Goal: Find specific page/section: Find specific page/section

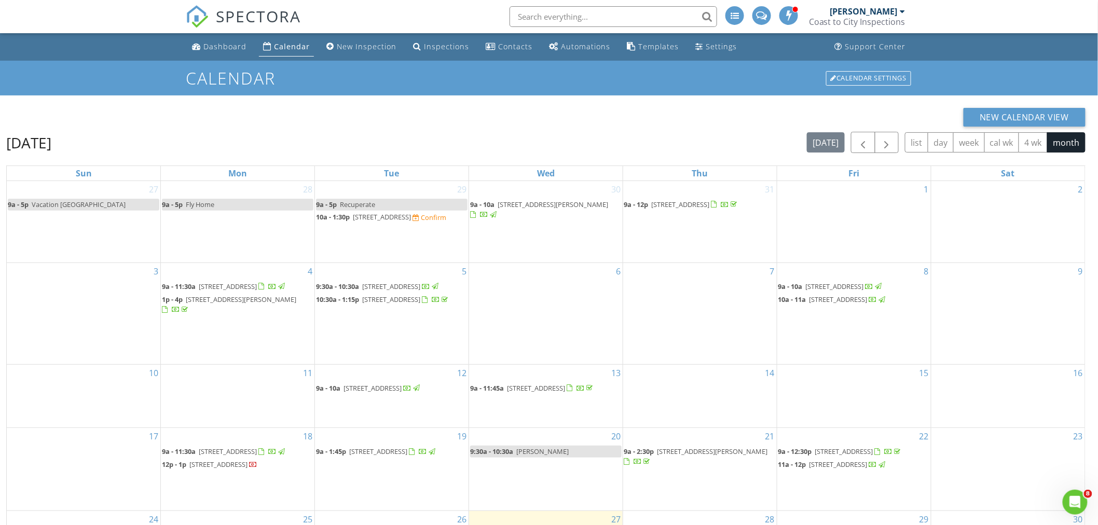
click at [581, 17] on input "text" at bounding box center [613, 16] width 208 height 21
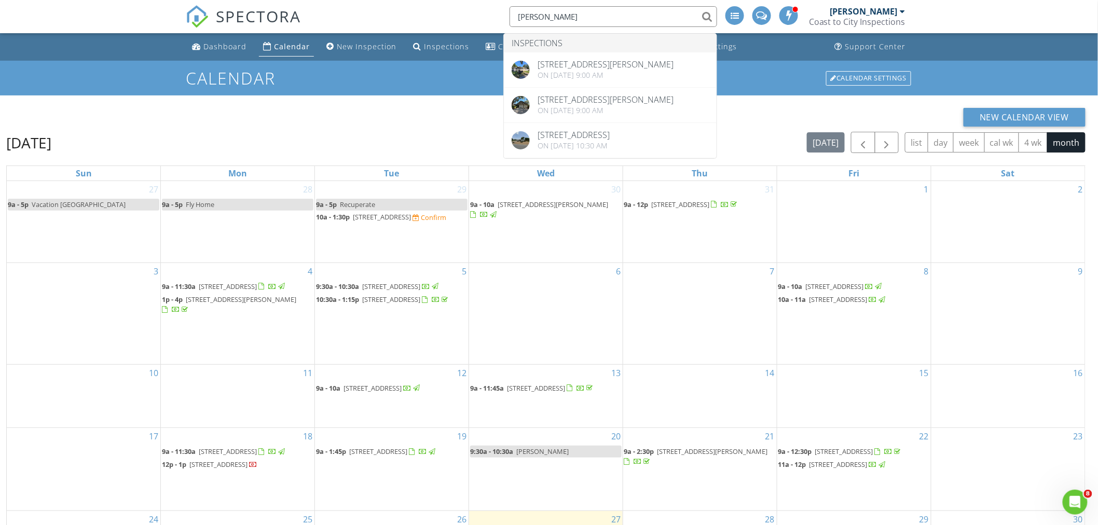
click at [958, 7] on nav "SPECTORA [PERSON_NAME] Inspections [STREET_ADDRESS][PERSON_NAME] On [DATE] 9:00…" at bounding box center [549, 16] width 1098 height 33
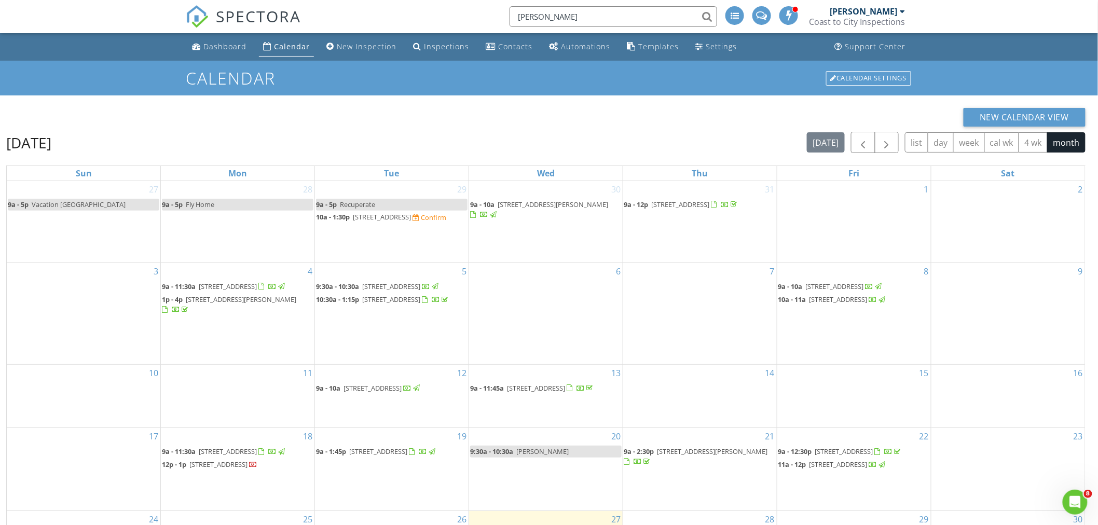
click at [558, 10] on input "[PERSON_NAME]" at bounding box center [613, 16] width 208 height 21
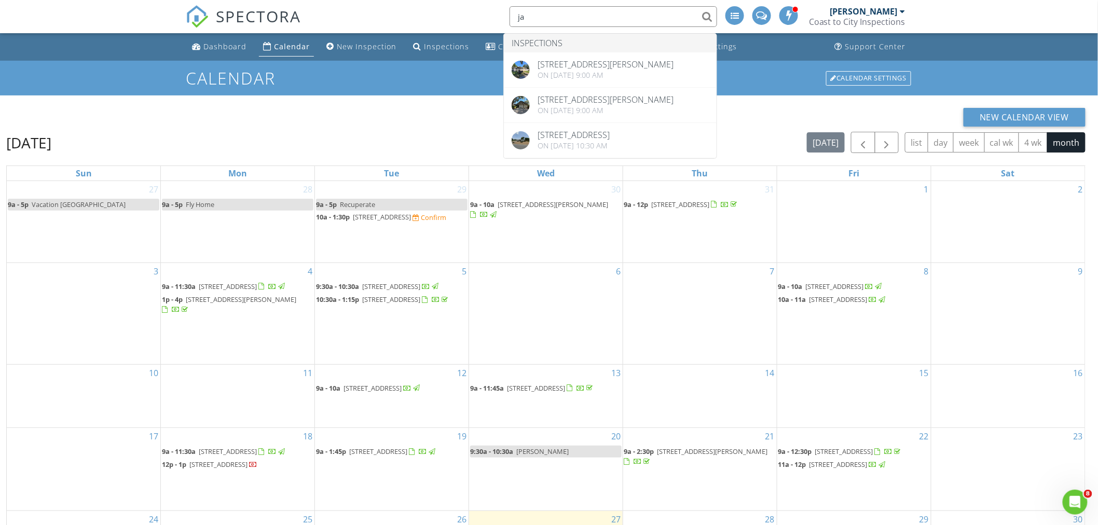
type input "j"
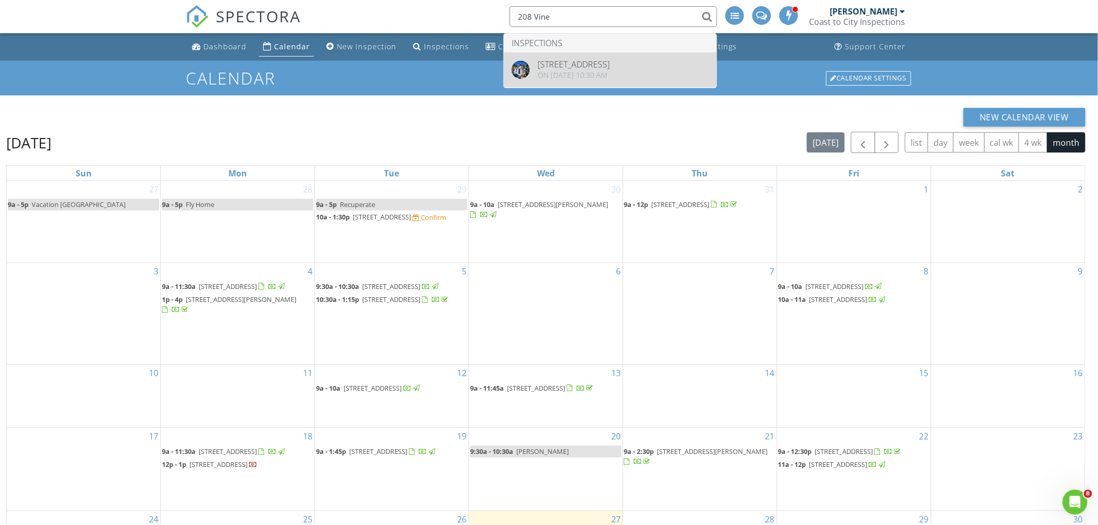
type input "208 Vine"
